Goal: Find specific page/section

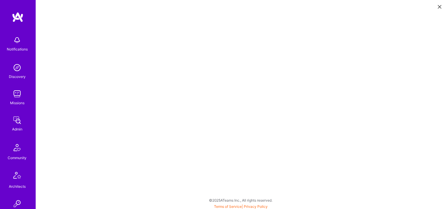
click at [17, 127] on div "Admin" at bounding box center [17, 129] width 10 height 6
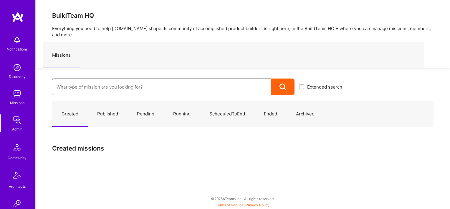
click at [180, 84] on input at bounding box center [162, 86] width 210 height 15
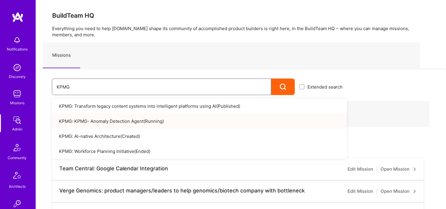
type input "KPMG"
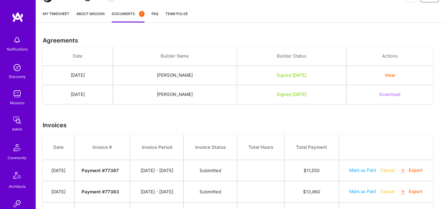
scroll to position [131, 0]
